Goal: Task Accomplishment & Management: Manage account settings

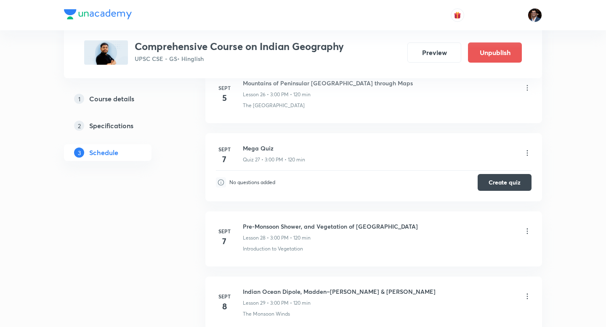
scroll to position [2181, 0]
click at [528, 226] on icon at bounding box center [527, 230] width 8 height 8
click at [475, 214] on li "Edit" at bounding box center [485, 217] width 92 height 16
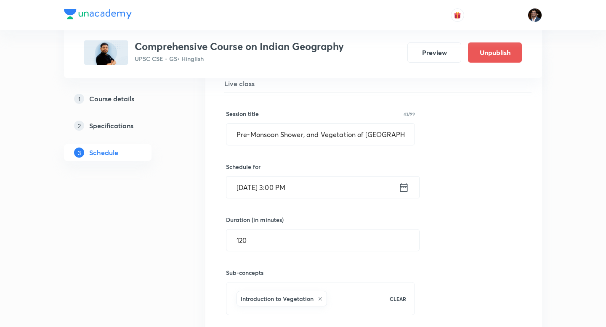
scroll to position [2012, 0]
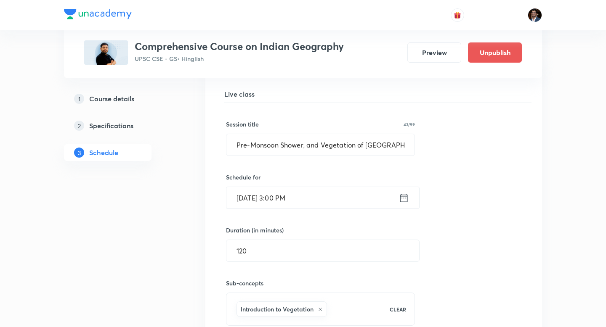
click at [249, 187] on input "[DATE] 3:00 PM" at bounding box center [312, 197] width 172 height 21
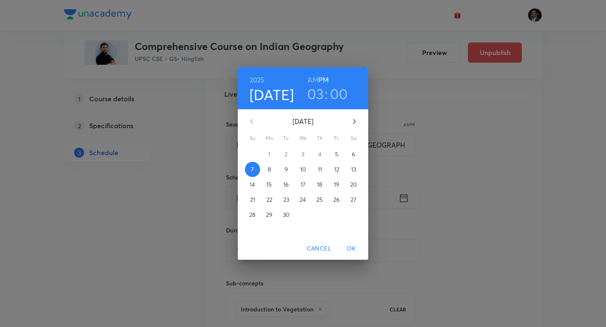
click at [288, 172] on span "9" at bounding box center [286, 169] width 15 height 8
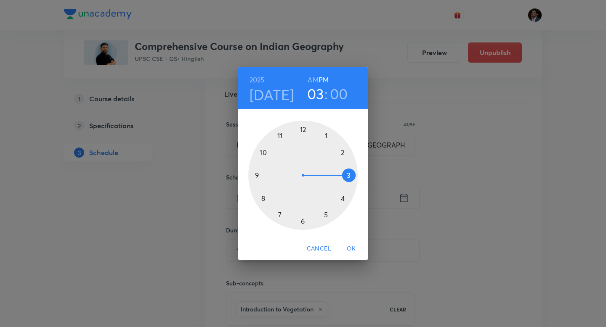
click at [352, 247] on span "OK" at bounding box center [351, 249] width 20 height 11
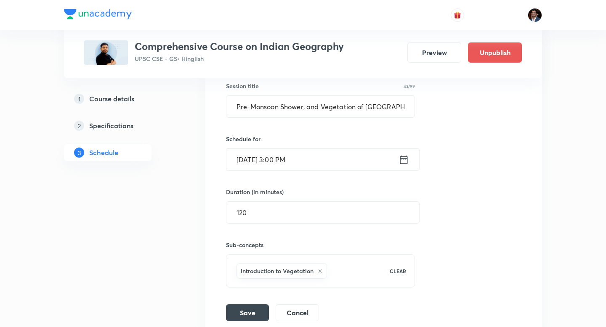
scroll to position [2051, 0]
click at [239, 303] on button "Save" at bounding box center [247, 311] width 43 height 17
